Goal: Transaction & Acquisition: Purchase product/service

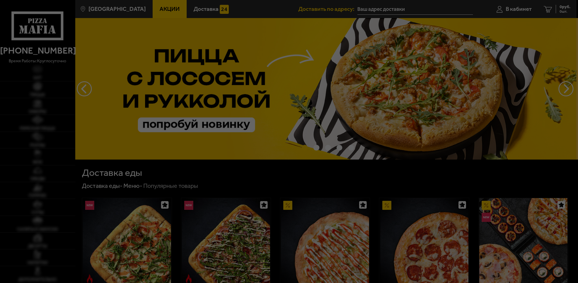
type input "территория [GEOGRAPHIC_DATA], 68, подъезд 1"
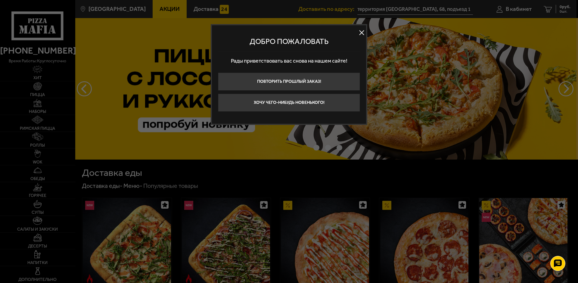
click at [362, 33] on button at bounding box center [361, 32] width 9 height 9
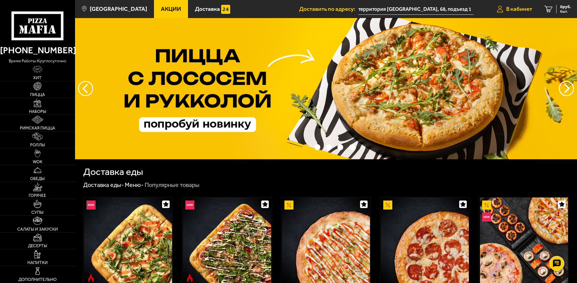
click at [504, 6] on link "В кабинет" at bounding box center [514, 9] width 47 height 18
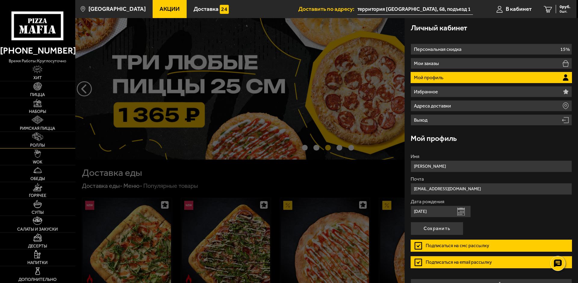
click at [36, 142] on link "Роллы" at bounding box center [37, 140] width 75 height 17
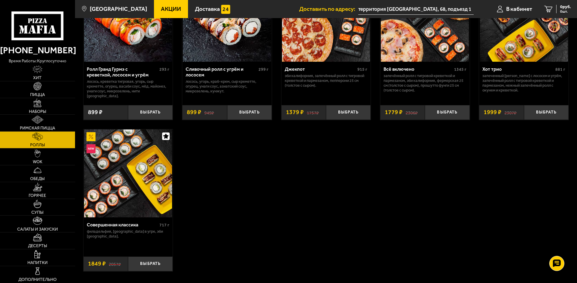
scroll to position [392, 0]
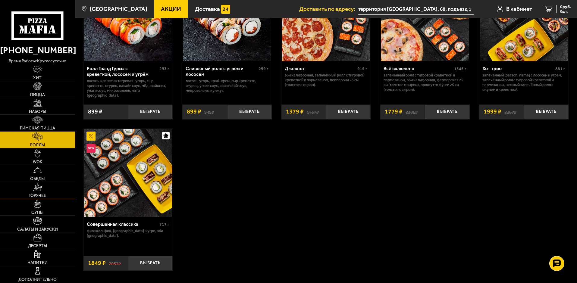
click at [38, 194] on span "Горячее" at bounding box center [37, 196] width 17 height 4
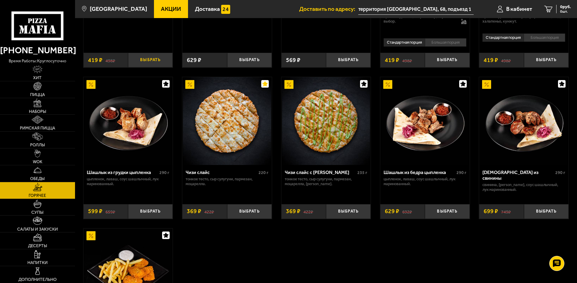
scroll to position [331, 0]
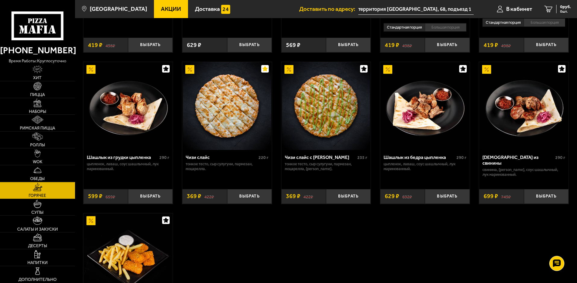
click at [143, 160] on div "Шашлык из грудки цыпленка" at bounding box center [122, 158] width 71 height 6
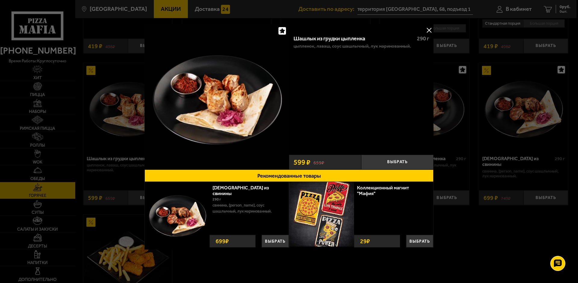
click at [429, 29] on button at bounding box center [429, 30] width 9 height 9
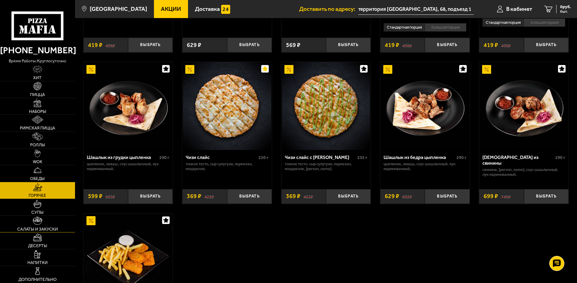
click at [41, 230] on span "Салаты и закуски" at bounding box center [37, 229] width 41 height 4
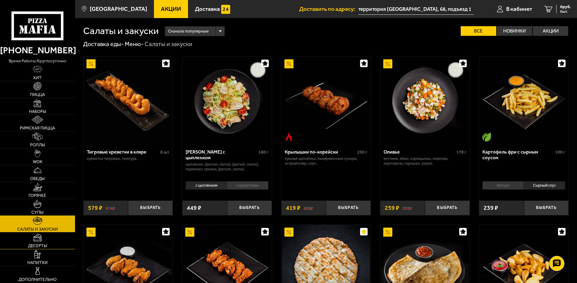
click at [41, 241] on img at bounding box center [37, 237] width 9 height 8
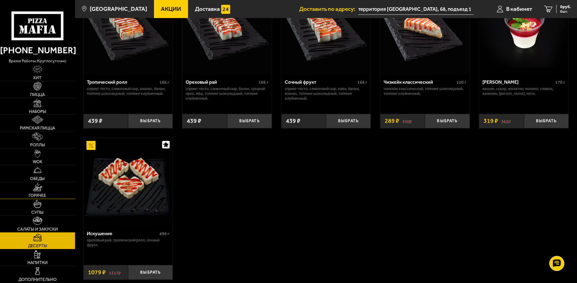
scroll to position [211, 0]
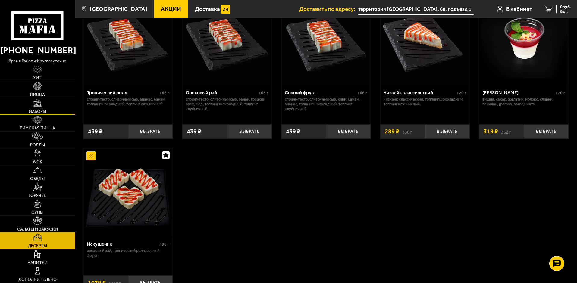
click at [33, 108] on link "Наборы" at bounding box center [37, 106] width 75 height 17
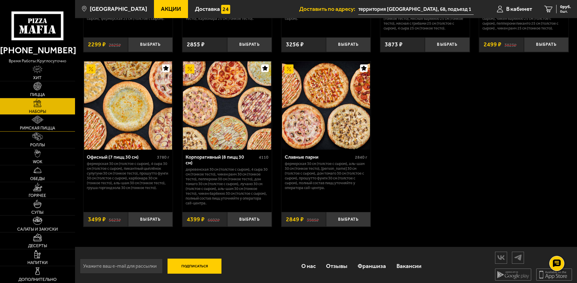
scroll to position [833, 0]
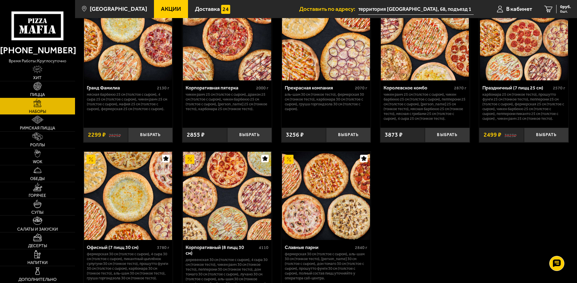
click at [43, 88] on link "Пицца" at bounding box center [37, 89] width 75 height 17
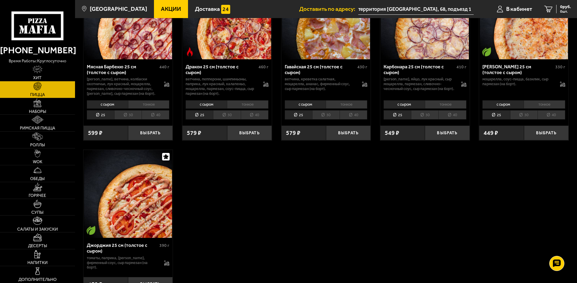
scroll to position [1235, 0]
